Goal: Use online tool/utility: Utilize a website feature to perform a specific function

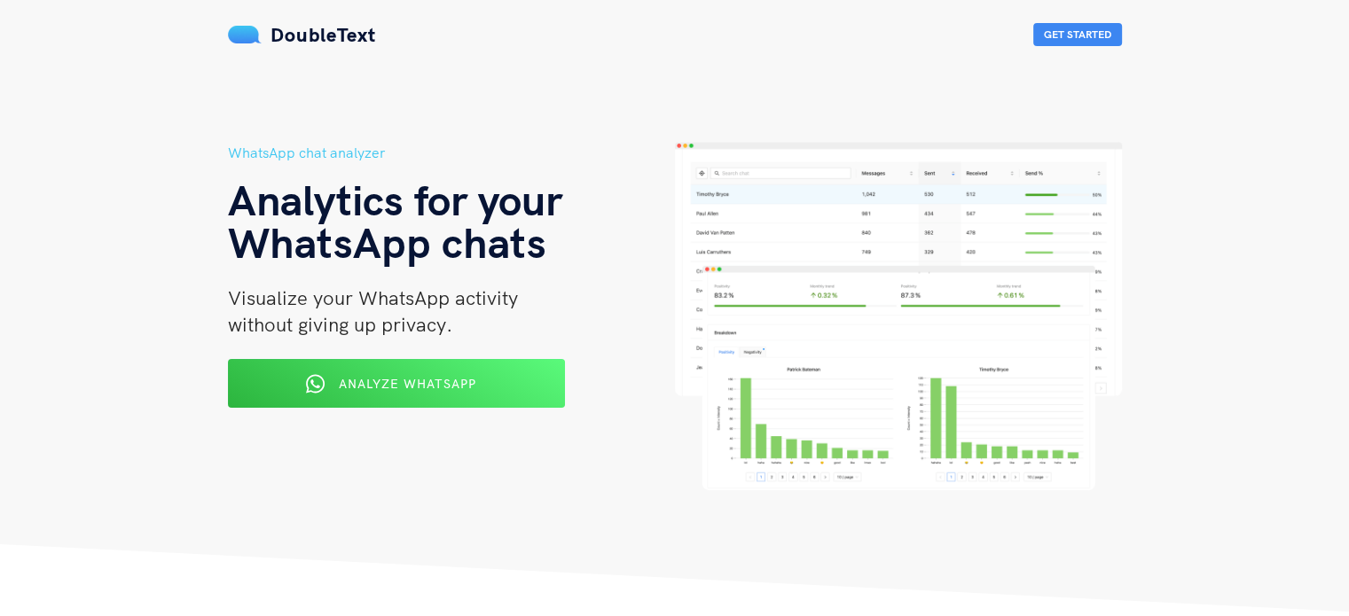
click at [399, 404] on button "Analyze WhatsApp" at bounding box center [396, 383] width 337 height 49
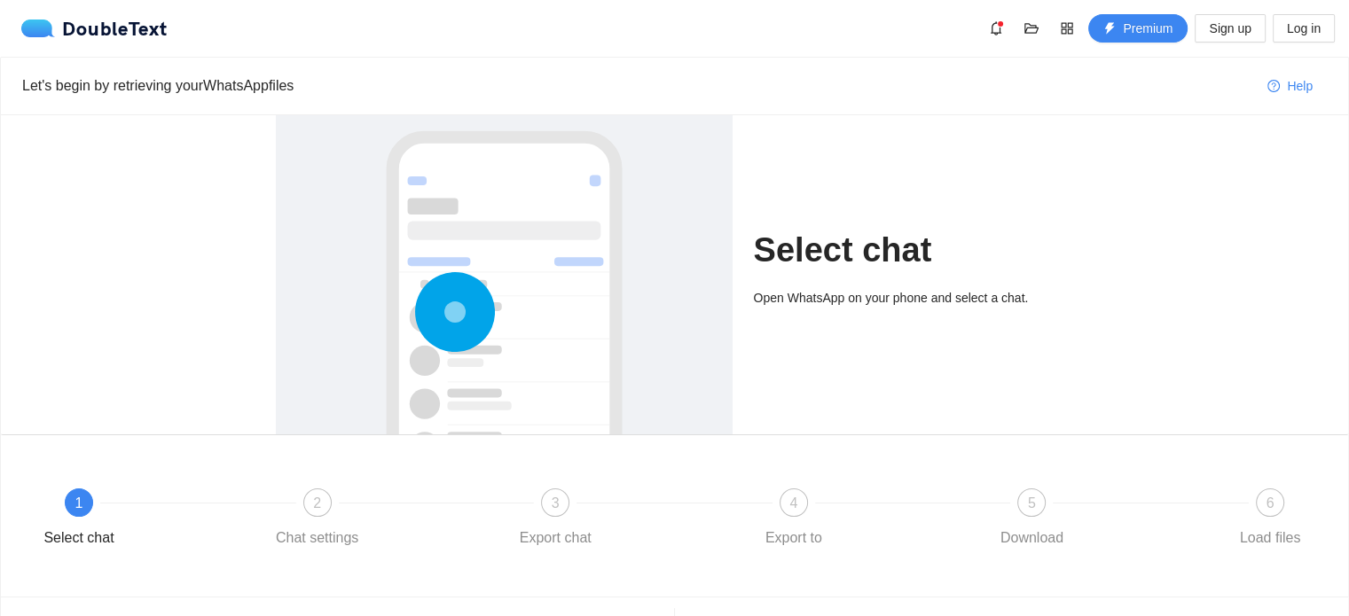
click at [943, 263] on h1 "Select chat" at bounding box center [914, 251] width 320 height 42
click at [882, 252] on h1 "Select chat" at bounding box center [914, 251] width 320 height 42
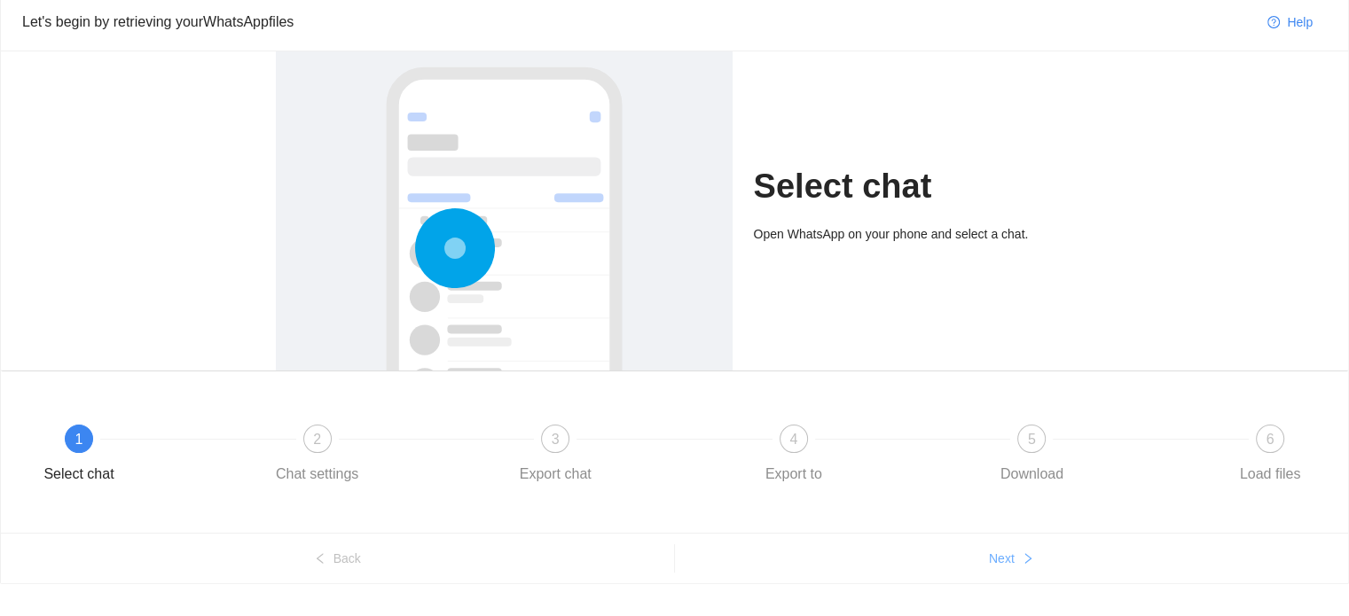
click at [997, 563] on span "Next" at bounding box center [1002, 559] width 26 height 20
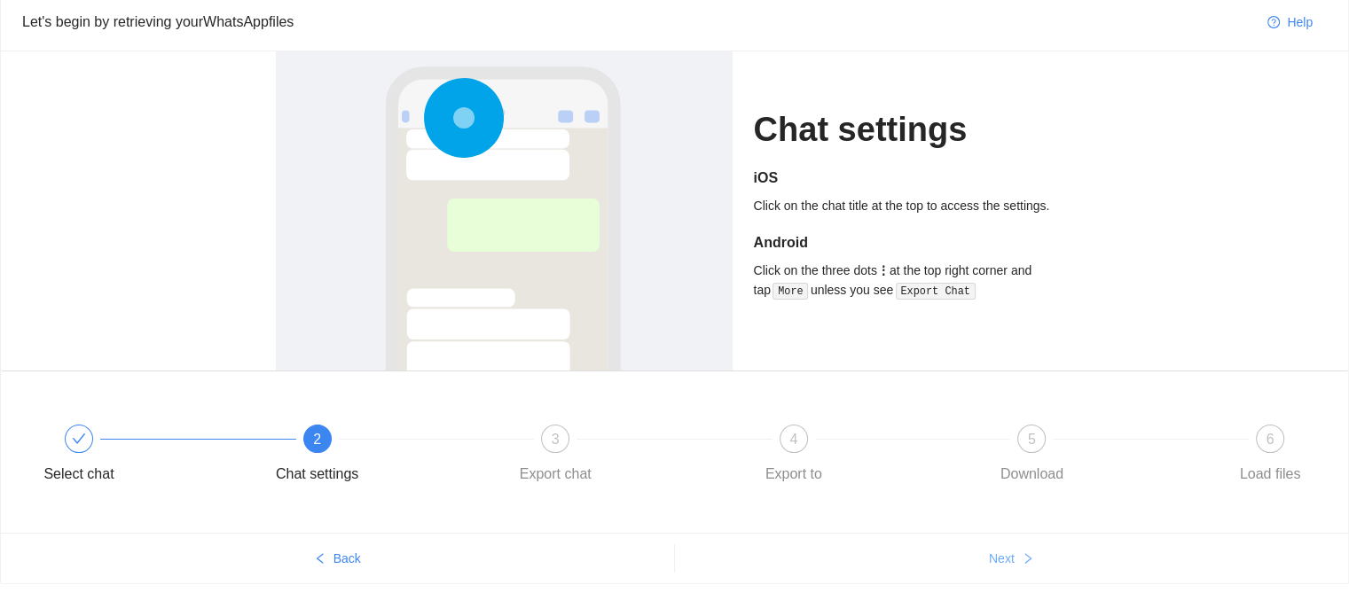
click at [997, 563] on span "Next" at bounding box center [1002, 559] width 26 height 20
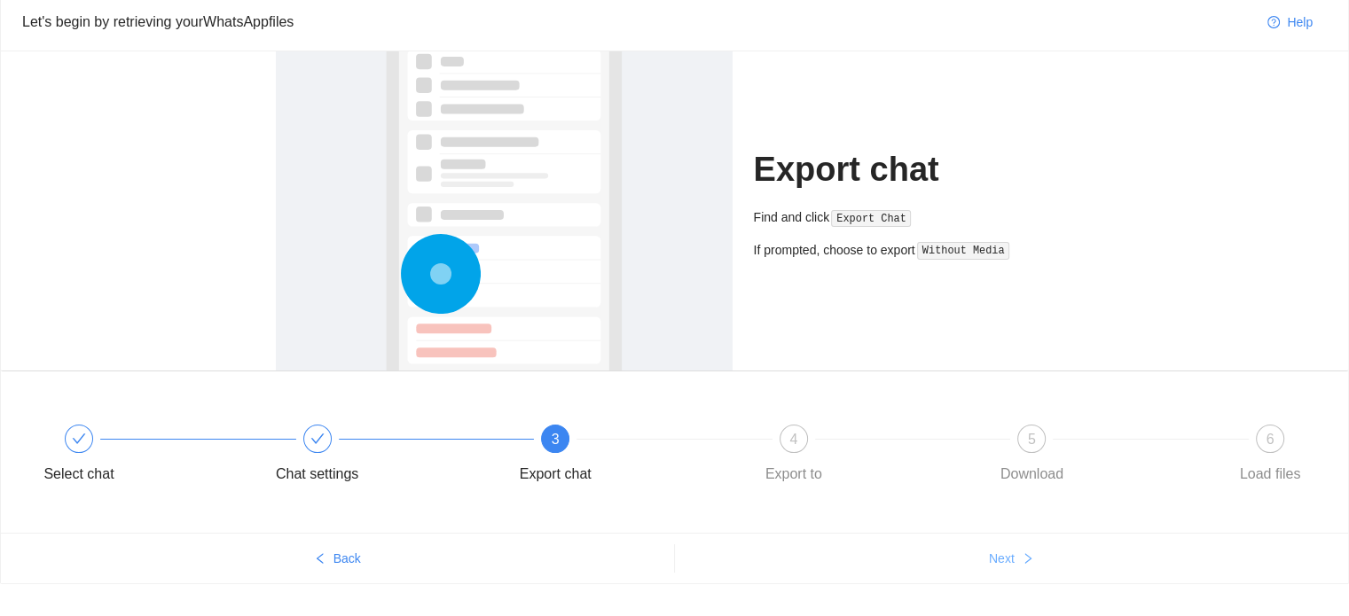
click at [997, 563] on span "Next" at bounding box center [1002, 559] width 26 height 20
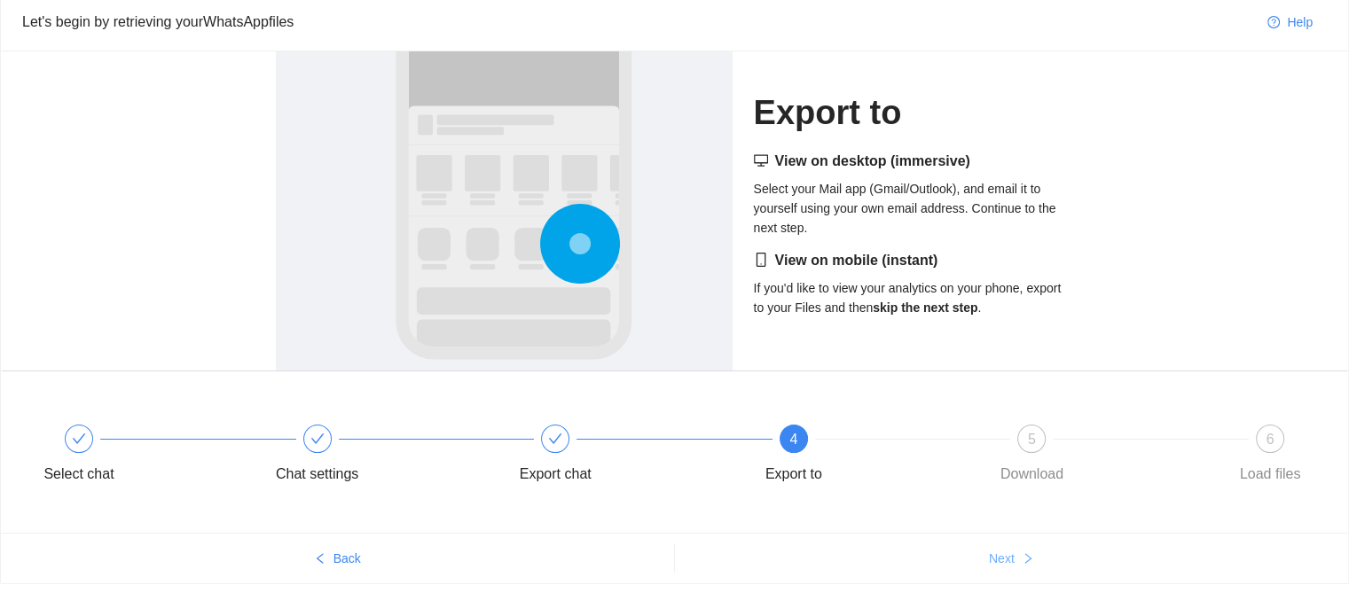
click at [997, 563] on span "Next" at bounding box center [1002, 559] width 26 height 20
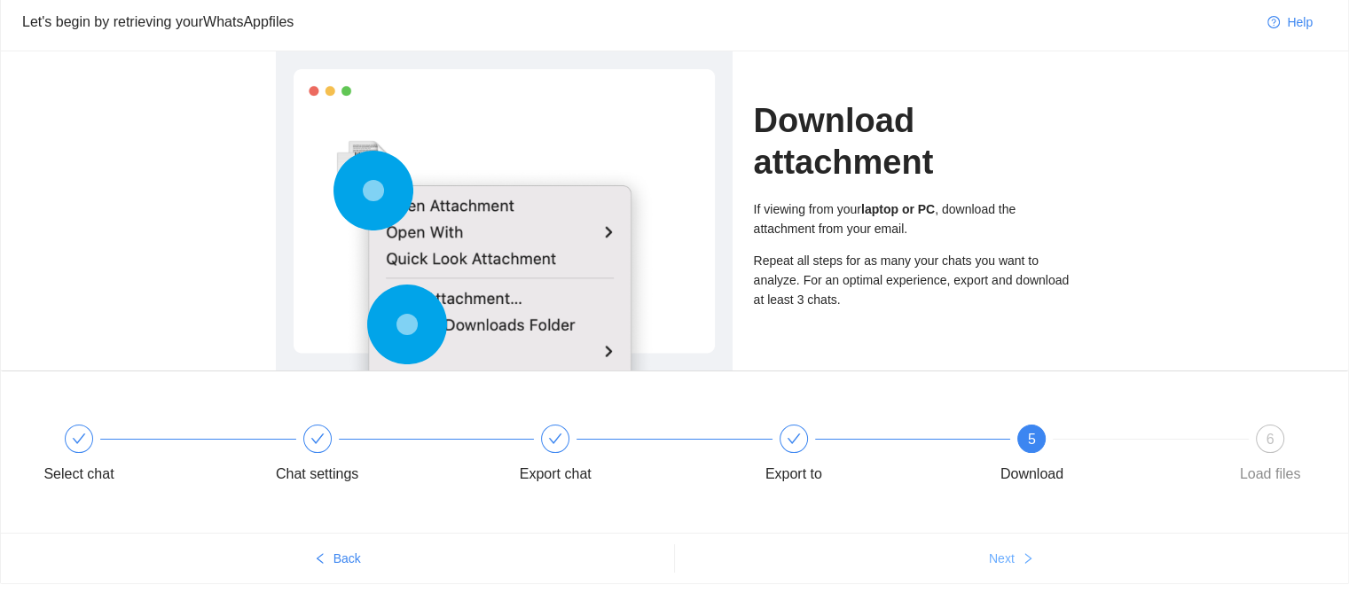
click at [997, 563] on span "Next" at bounding box center [1002, 559] width 26 height 20
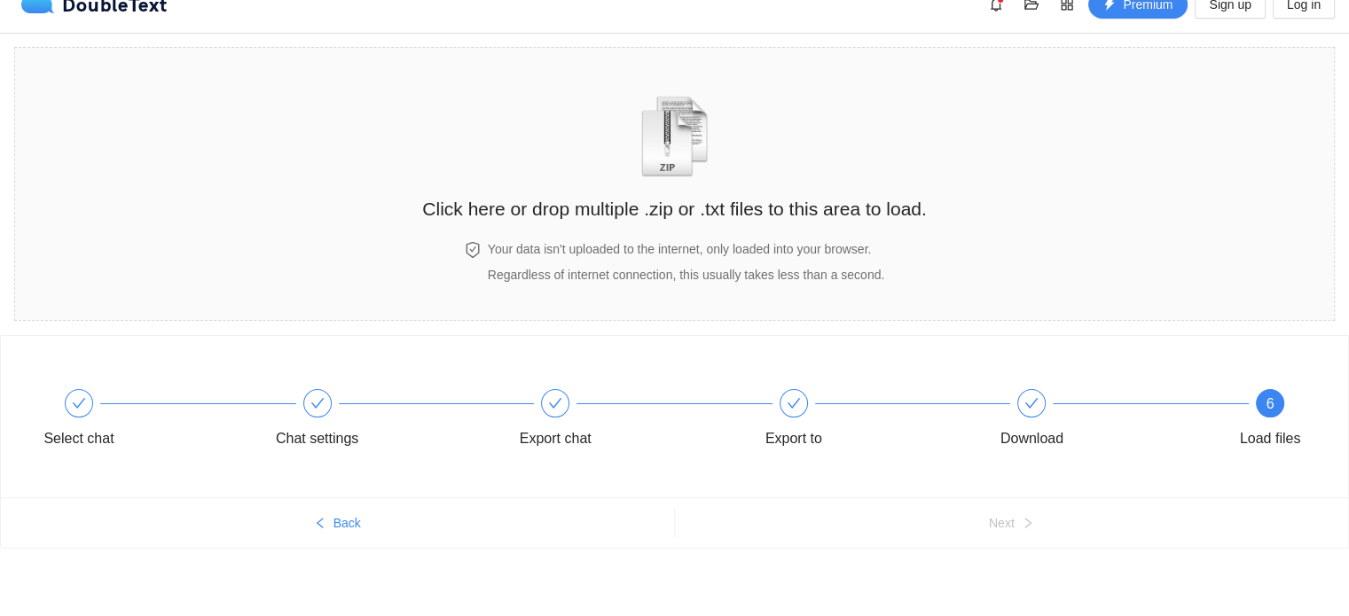
scroll to position [0, 0]
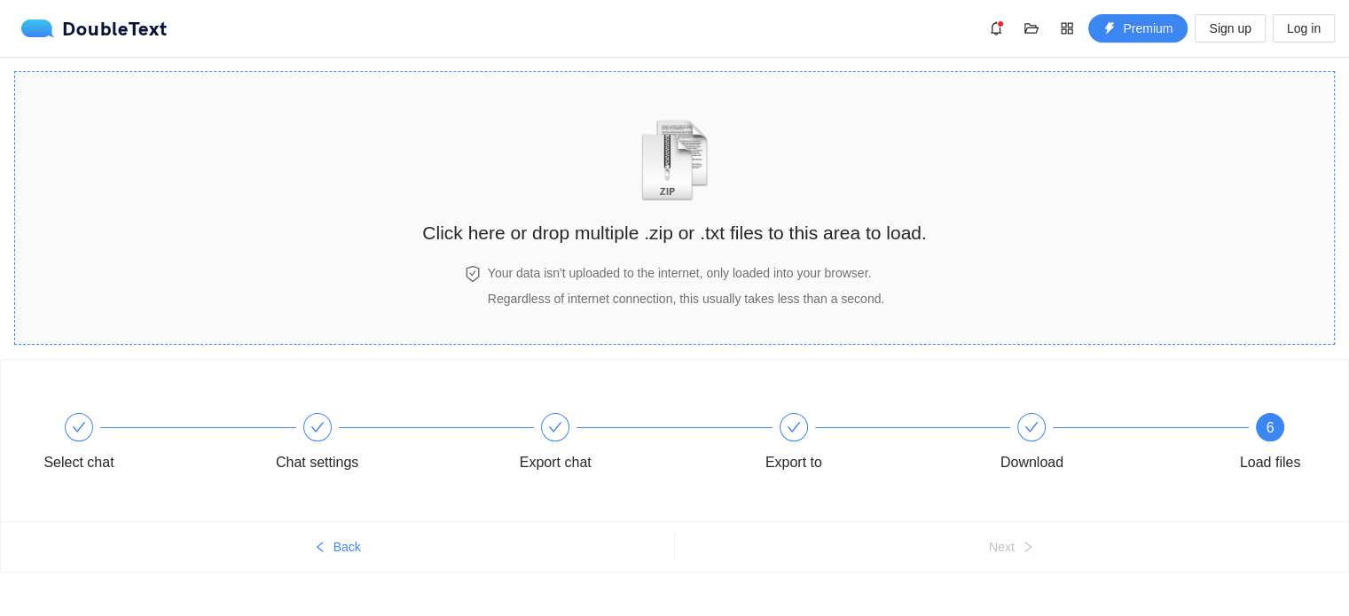
click at [733, 230] on h2 "Click here or drop multiple .zip or .txt files to this area to load." at bounding box center [674, 232] width 504 height 29
